Goal: Task Accomplishment & Management: Complete application form

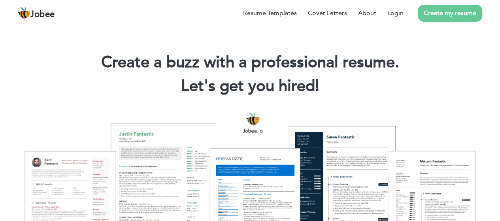
click at [51, 70] on h1 "Create a buzz with a professional resume." at bounding box center [250, 62] width 476 height 21
click at [391, 14] on link "Login" at bounding box center [395, 12] width 16 height 9
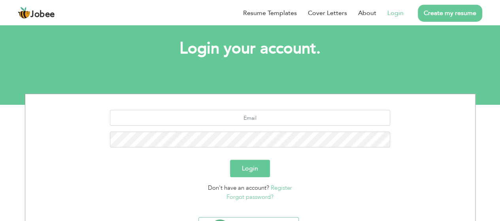
scroll to position [39, 0]
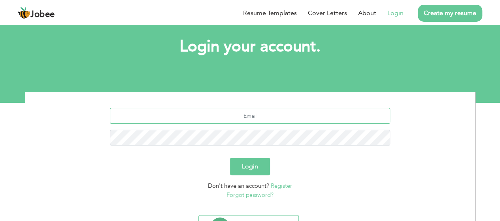
click at [260, 124] on input "text" at bounding box center [250, 116] width 280 height 16
type input "[EMAIL_ADDRESS][DOMAIN_NAME]"
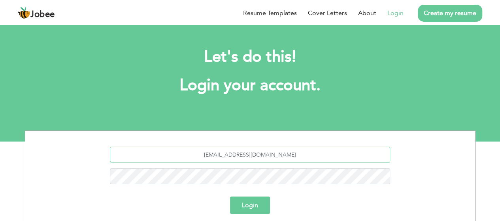
scroll to position [79, 0]
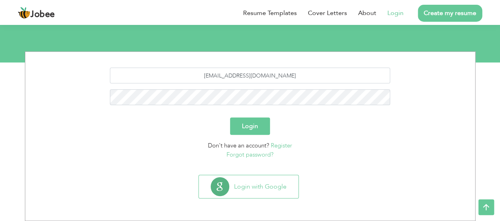
click at [253, 171] on section "umrrehman@gmail.com Login Don't have an account? Register Forgot password?" at bounding box center [250, 112] width 438 height 120
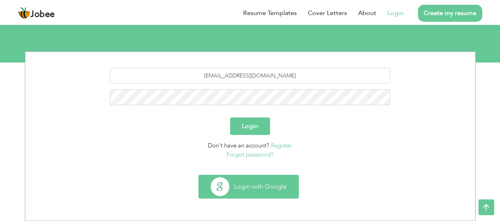
click at [253, 180] on button "Login with Google" at bounding box center [249, 186] width 100 height 23
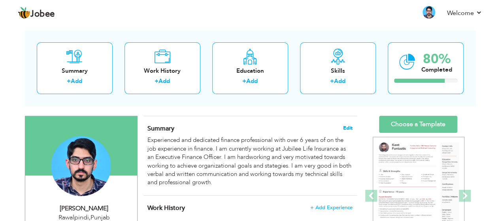
click at [347, 127] on span "Edit" at bounding box center [347, 128] width 9 height 6
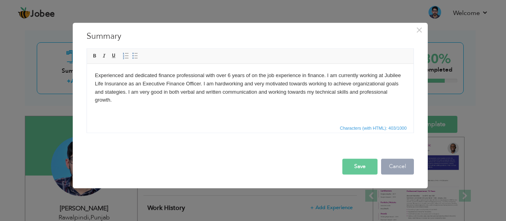
click at [405, 168] on button "Cancel" at bounding box center [397, 166] width 33 height 16
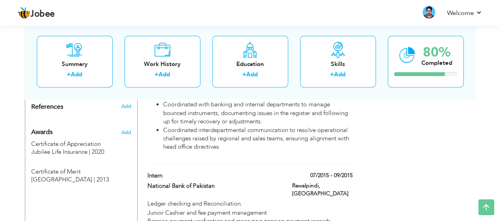
scroll to position [541, 0]
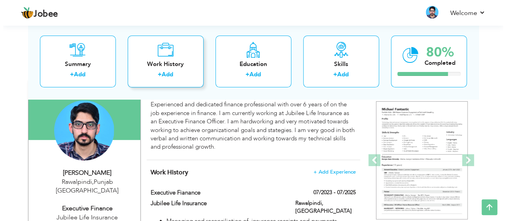
scroll to position [68, 0]
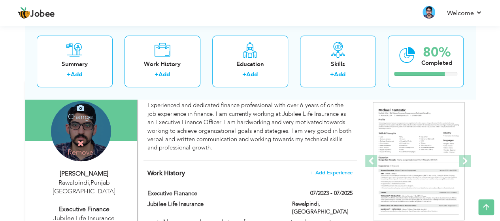
click at [72, 134] on div "Change Remove" at bounding box center [81, 131] width 60 height 60
click at [80, 108] on icon at bounding box center [80, 107] width 7 height 7
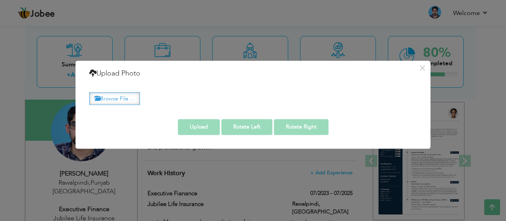
click at [128, 101] on label "Browse File ..." at bounding box center [114, 98] width 51 height 12
click at [0, 0] on input "Browse File ..." at bounding box center [0, 0] width 0 height 0
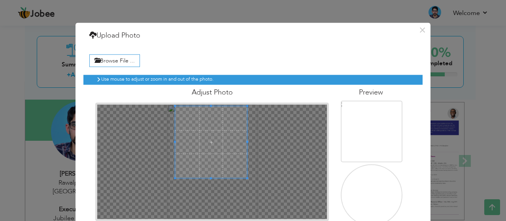
click at [195, 116] on span at bounding box center [211, 142] width 72 height 72
click at [168, 105] on div at bounding box center [212, 161] width 230 height 115
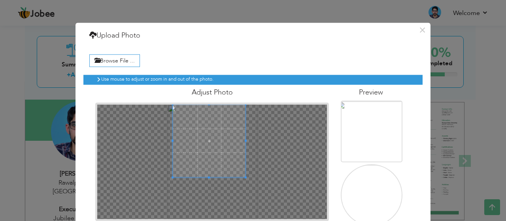
click at [152, 100] on div "Adjust Photo" at bounding box center [211, 153] width 245 height 136
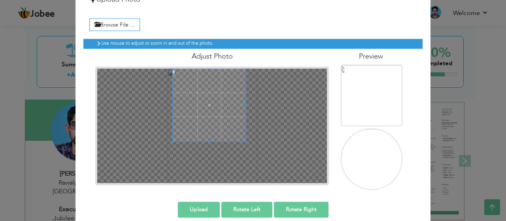
scroll to position [36, 0]
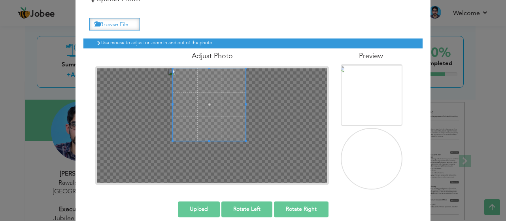
click at [126, 20] on label "Browse File ..." at bounding box center [114, 24] width 51 height 12
click at [0, 0] on input "Browse File ..." at bounding box center [0, 0] width 0 height 0
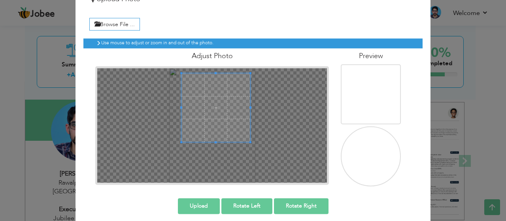
click at [238, 84] on span at bounding box center [215, 107] width 69 height 69
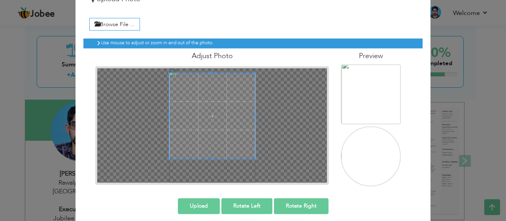
click at [270, 149] on div at bounding box center [212, 125] width 230 height 115
click at [223, 101] on span at bounding box center [212, 111] width 86 height 86
click at [224, 105] on span at bounding box center [212, 115] width 86 height 86
click at [232, 124] on span at bounding box center [212, 111] width 86 height 86
click at [232, 128] on span at bounding box center [212, 114] width 86 height 86
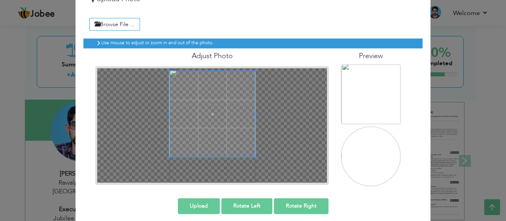
click at [198, 199] on button "Upload" at bounding box center [199, 206] width 42 height 16
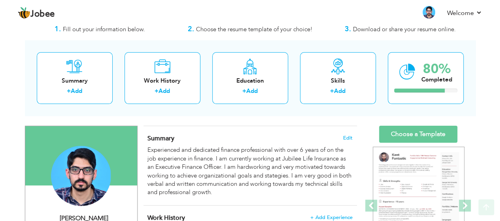
scroll to position [21, 0]
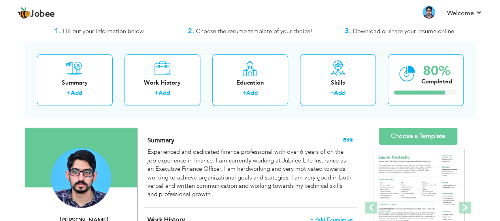
click at [348, 138] on span "Edit" at bounding box center [347, 140] width 9 height 6
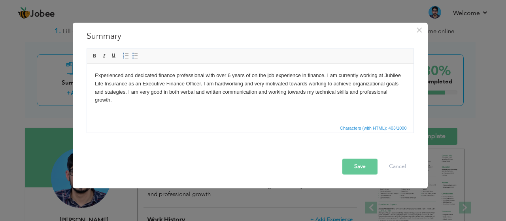
click at [222, 130] on span "Characters (with HTML): 403/1000" at bounding box center [250, 127] width 326 height 9
click at [371, 98] on html "Experienced and dedicated finance professional with over 6 years of on the job …" at bounding box center [250, 87] width 326 height 49
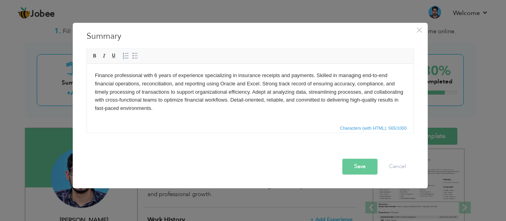
click at [370, 171] on button "Save" at bounding box center [359, 166] width 35 height 16
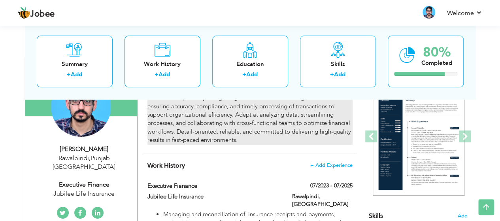
scroll to position [0, 0]
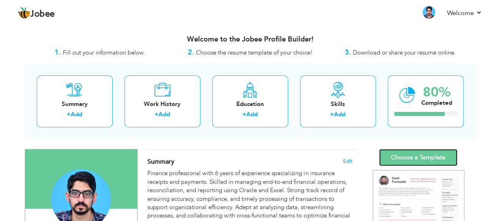
click at [430, 164] on link "Choose a Template" at bounding box center [418, 157] width 78 height 17
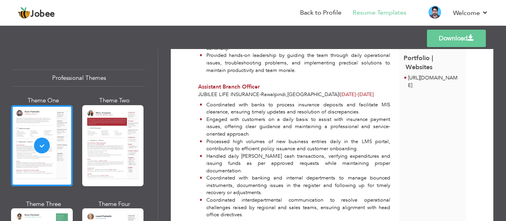
scroll to position [379, 0]
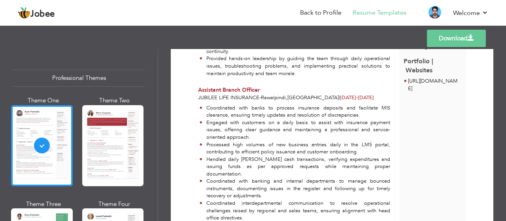
click at [234, 64] on li "Provided hands-on leadership by guiding the team through daily operational issu…" at bounding box center [295, 66] width 190 height 22
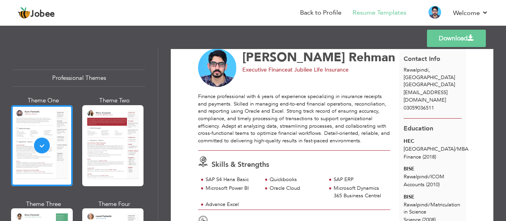
scroll to position [16, 0]
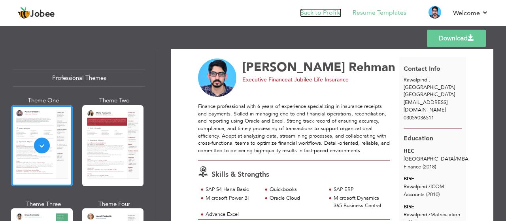
click at [318, 15] on link "Back to Profile" at bounding box center [320, 12] width 41 height 9
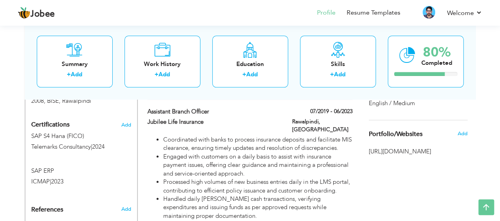
scroll to position [431, 0]
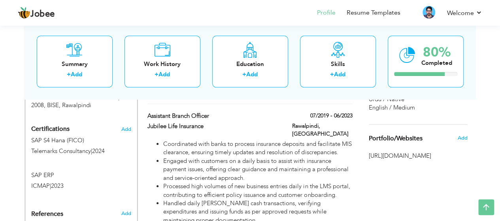
drag, startPoint x: 505, startPoint y: 39, endPoint x: 505, endPoint y: 145, distance: 106.3
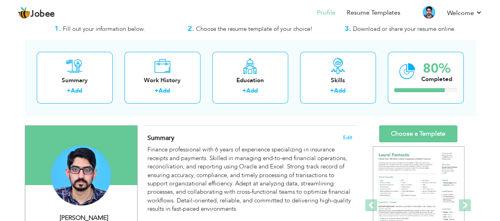
scroll to position [40, 0]
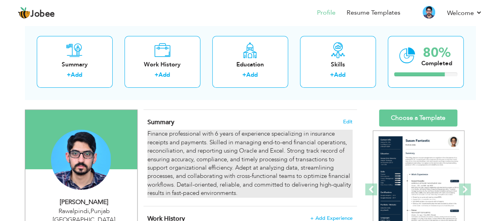
drag, startPoint x: 242, startPoint y: 192, endPoint x: 157, endPoint y: 130, distance: 105.0
click at [157, 130] on div "Finance professional with 6 years of experience specializing in insurance recei…" at bounding box center [249, 164] width 205 height 68
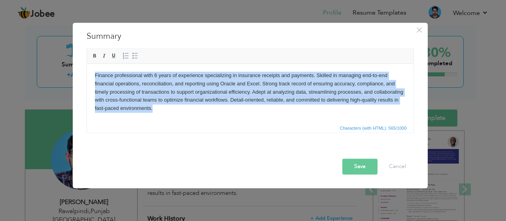
drag, startPoint x: 198, startPoint y: 106, endPoint x: 78, endPoint y: 73, distance: 123.9
click at [87, 73] on html "Finance professional with 6 years of experience specializing in insurance recei…" at bounding box center [250, 91] width 326 height 57
click at [183, 114] on html "Finance professional with 6 years of experience specializing in insurance recei…" at bounding box center [250, 91] width 326 height 57
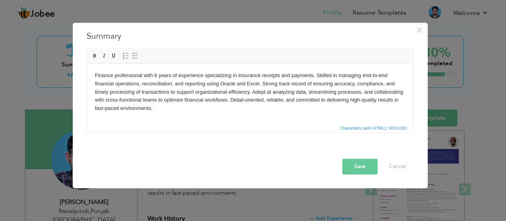
click at [157, 104] on body "Finance professional with 6 years of experience specializing in insurance recei…" at bounding box center [249, 91] width 311 height 41
click at [156, 106] on body "Finance professional with 6 years of experience specializing in insurance recei…" at bounding box center [249, 91] width 311 height 41
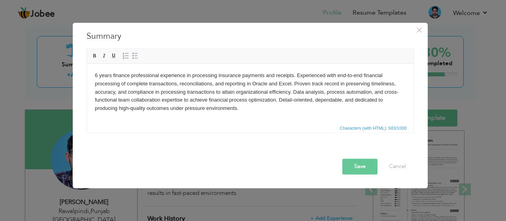
click at [373, 162] on button "Save" at bounding box center [359, 166] width 35 height 16
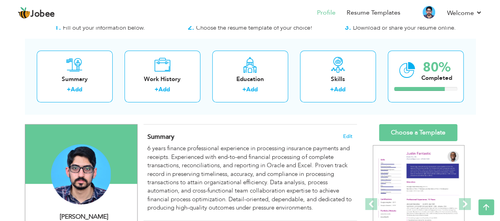
scroll to position [24, 0]
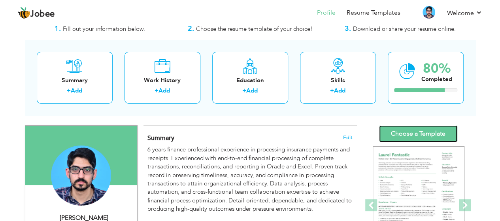
click at [407, 136] on link "Choose a Template" at bounding box center [418, 133] width 78 height 17
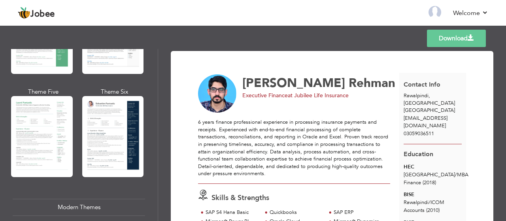
scroll to position [216, 0]
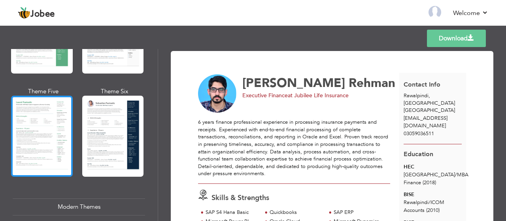
click at [26, 124] on div at bounding box center [42, 136] width 62 height 81
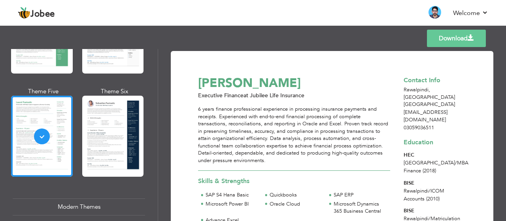
click at [432, 39] on link "Download" at bounding box center [456, 38] width 59 height 17
click at [339, 15] on link "Back to Profile" at bounding box center [320, 12] width 41 height 9
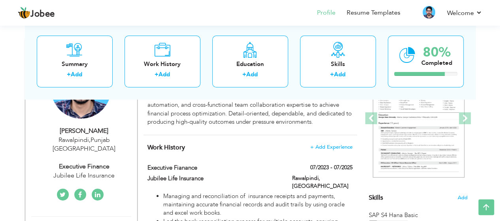
scroll to position [103, 0]
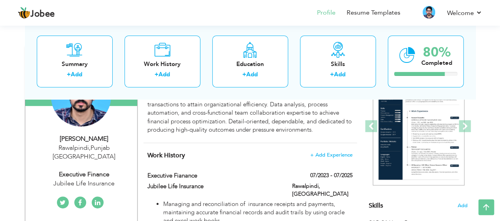
click at [98, 196] on link at bounding box center [98, 202] width 12 height 12
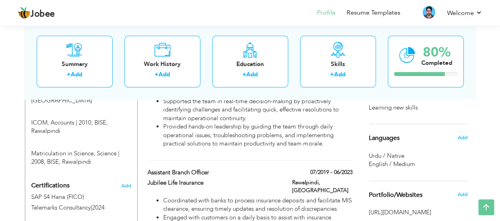
scroll to position [375, 0]
click at [465, 138] on span "Add" at bounding box center [462, 136] width 10 height 7
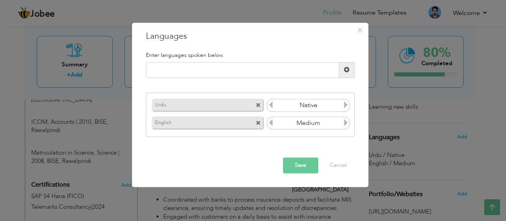
click at [346, 123] on icon at bounding box center [345, 122] width 7 height 7
click at [258, 105] on span at bounding box center [258, 105] width 5 height 5
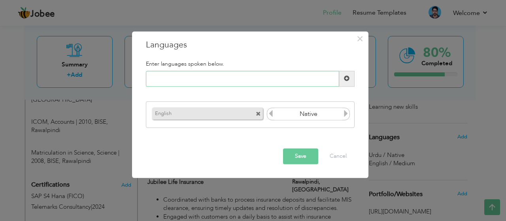
click at [239, 85] on input "text" at bounding box center [242, 79] width 193 height 16
type input "u"
click at [305, 149] on button "Save" at bounding box center [300, 156] width 35 height 16
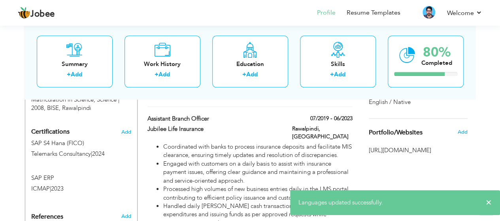
scroll to position [421, 0]
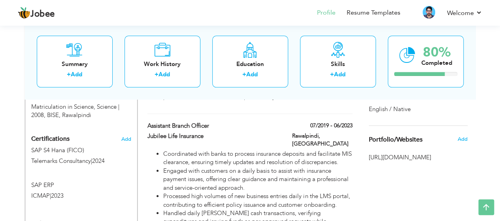
drag, startPoint x: 421, startPoint y: 166, endPoint x: 480, endPoint y: 122, distance: 73.4
click at [480, 122] on div "View Resume Export PDF Profile Summary Public Link Experience Education Awards …" at bounding box center [250, 21] width 500 height 838
click at [383, 162] on span "[URL][DOMAIN_NAME]" at bounding box center [418, 157] width 99 height 8
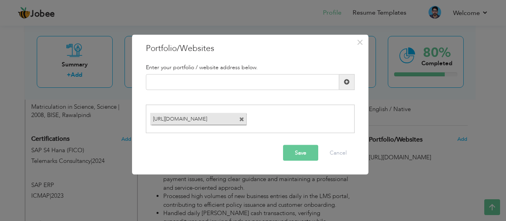
click at [383, 165] on div "× Portfolio/Websites Enter your portfolio / website address below." at bounding box center [253, 110] width 506 height 221
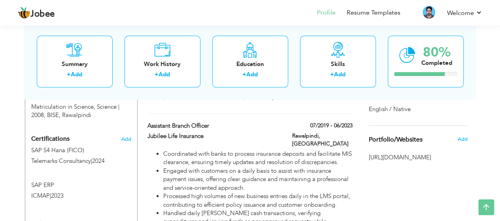
click at [383, 162] on span "[URL][DOMAIN_NAME]" at bounding box center [418, 157] width 99 height 8
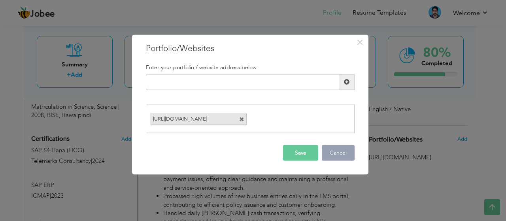
click at [343, 153] on button "Cancel" at bounding box center [338, 153] width 33 height 16
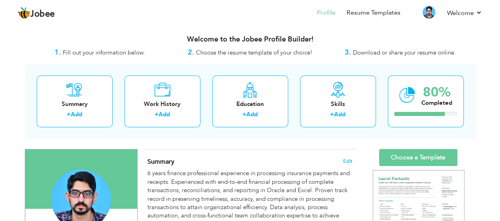
scroll to position [193, 0]
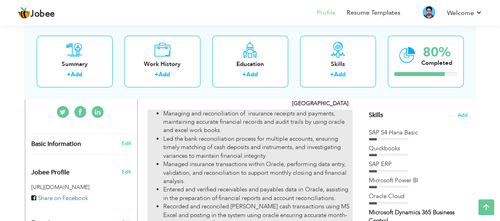
click at [268, 160] on li "Managed insurance transactions within Oracle, performing data entry, validation…" at bounding box center [257, 172] width 189 height 25
type input "Executive Fianance"
type input "Jubilee Life Insurance"
type input "07/2023"
type input "07/2025"
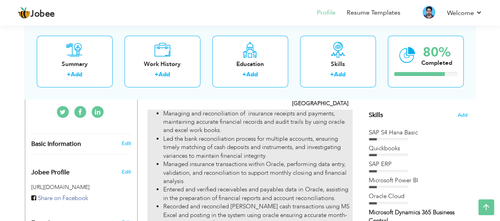
type input "[GEOGRAPHIC_DATA]"
type input "Rawalpindi"
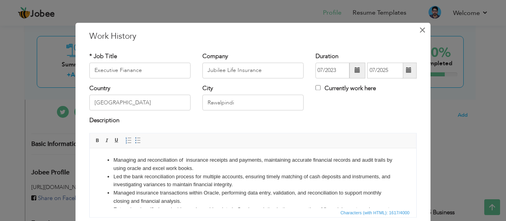
click at [419, 27] on span "×" at bounding box center [422, 30] width 7 height 14
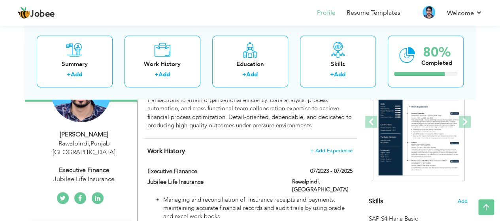
scroll to position [76, 0]
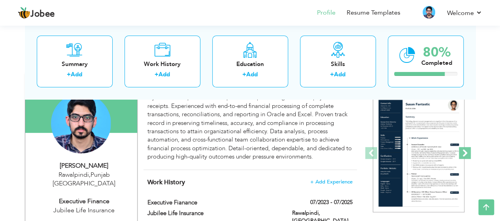
click at [468, 152] on span at bounding box center [465, 153] width 12 height 12
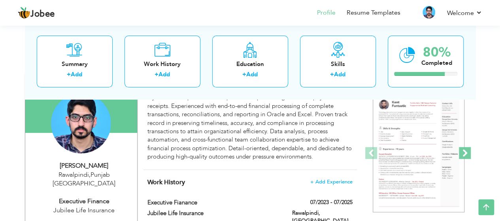
click at [468, 152] on span at bounding box center [465, 153] width 12 height 12
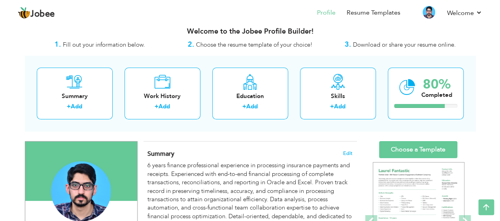
scroll to position [0, 0]
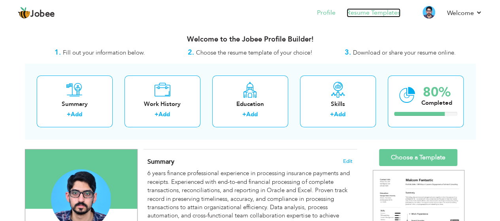
click at [374, 15] on link "Resume Templates" at bounding box center [374, 12] width 54 height 9
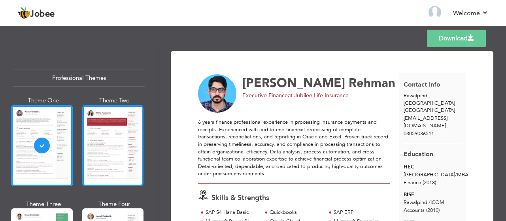
click at [100, 122] on div at bounding box center [113, 145] width 62 height 81
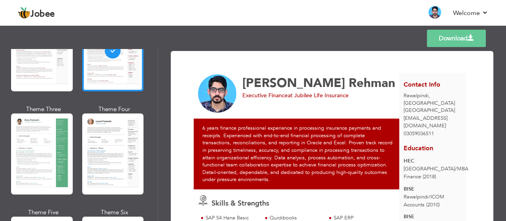
scroll to position [111, 0]
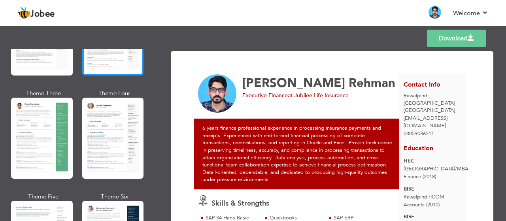
click at [100, 122] on div at bounding box center [113, 138] width 62 height 81
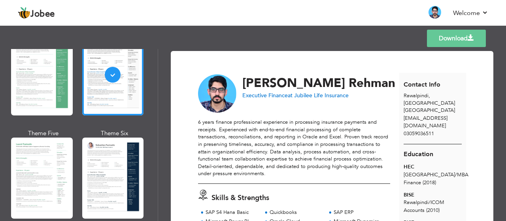
scroll to position [190, 0]
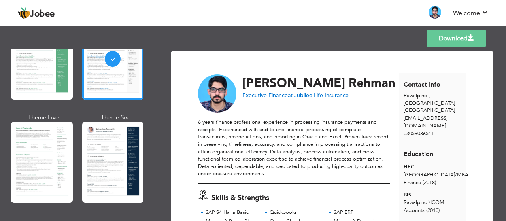
click at [100, 122] on div at bounding box center [113, 162] width 62 height 81
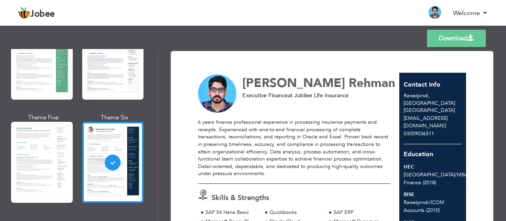
click at [44, 141] on div at bounding box center [42, 162] width 62 height 81
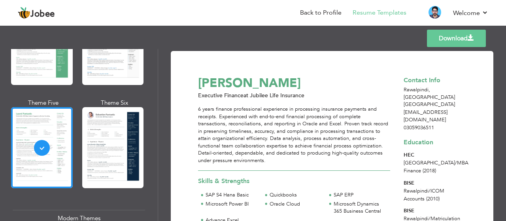
scroll to position [205, 0]
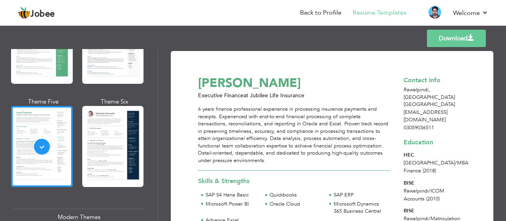
click at [322, 127] on div "6 years finance professional experience in processing insurance payments and re…" at bounding box center [294, 135] width 192 height 59
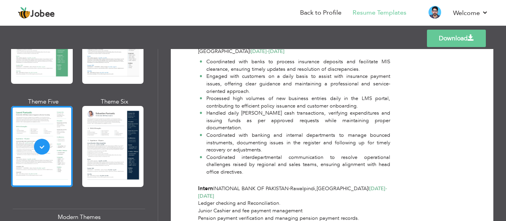
scroll to position [458, 0]
